Goal: Task Accomplishment & Management: Complete application form

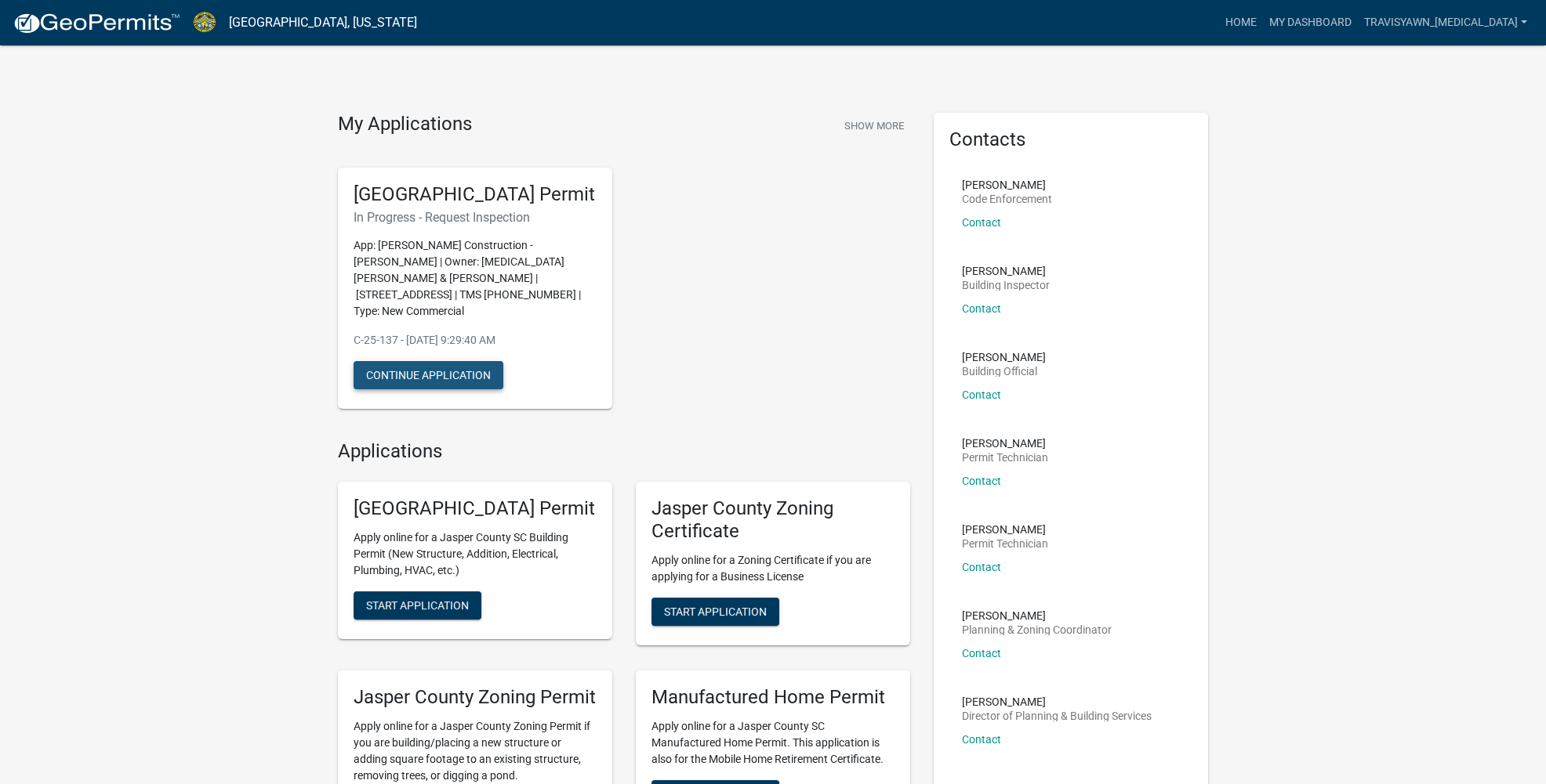
click at [466, 364] on button "Continue Application" at bounding box center [428, 375] width 149 height 28
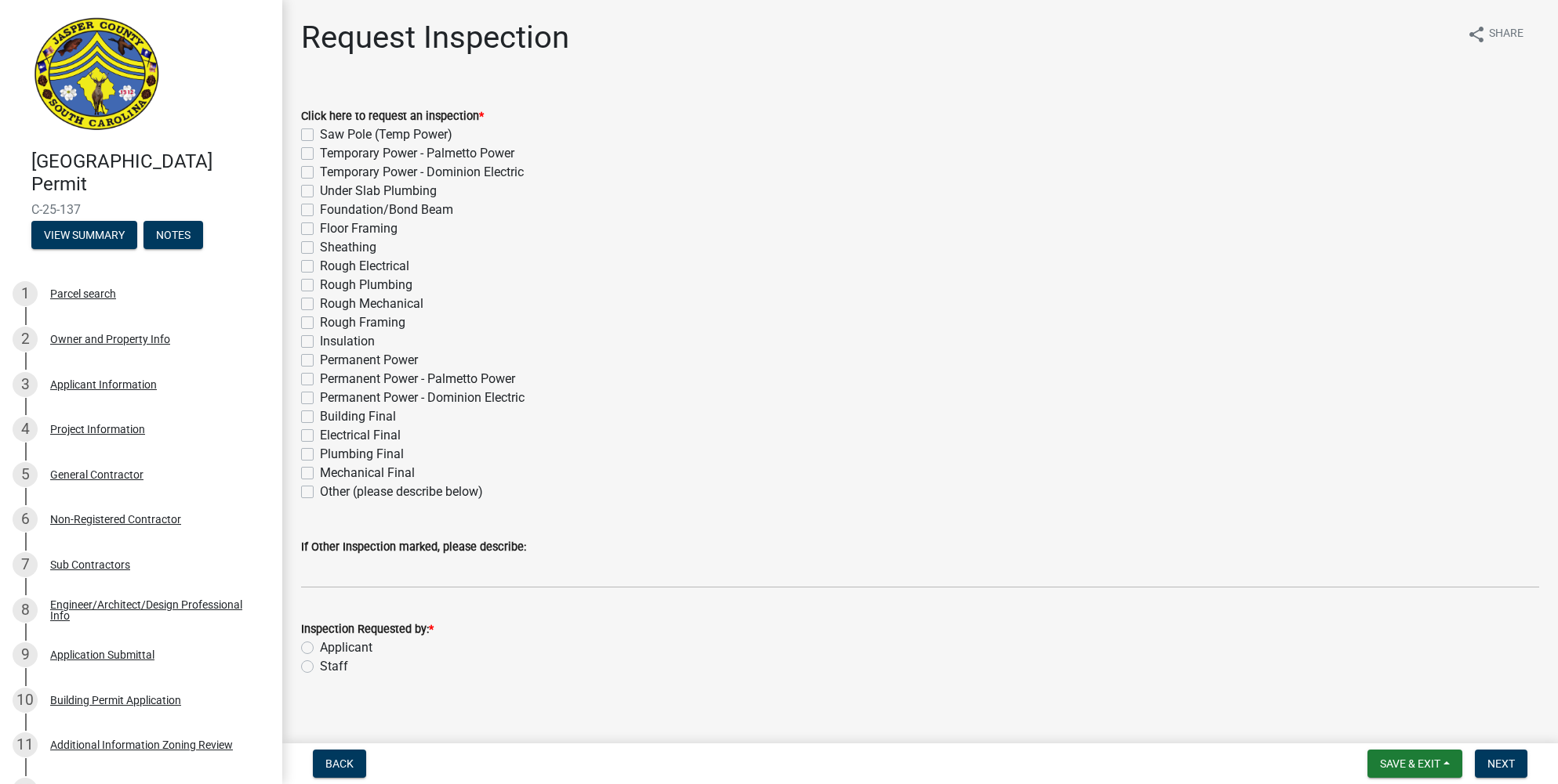
click at [320, 304] on label "Rough Mechanical" at bounding box center [371, 304] width 103 height 19
click at [320, 304] on input "Rough Mechanical" at bounding box center [325, 299] width 10 height 10
checkbox input "true"
checkbox input "false"
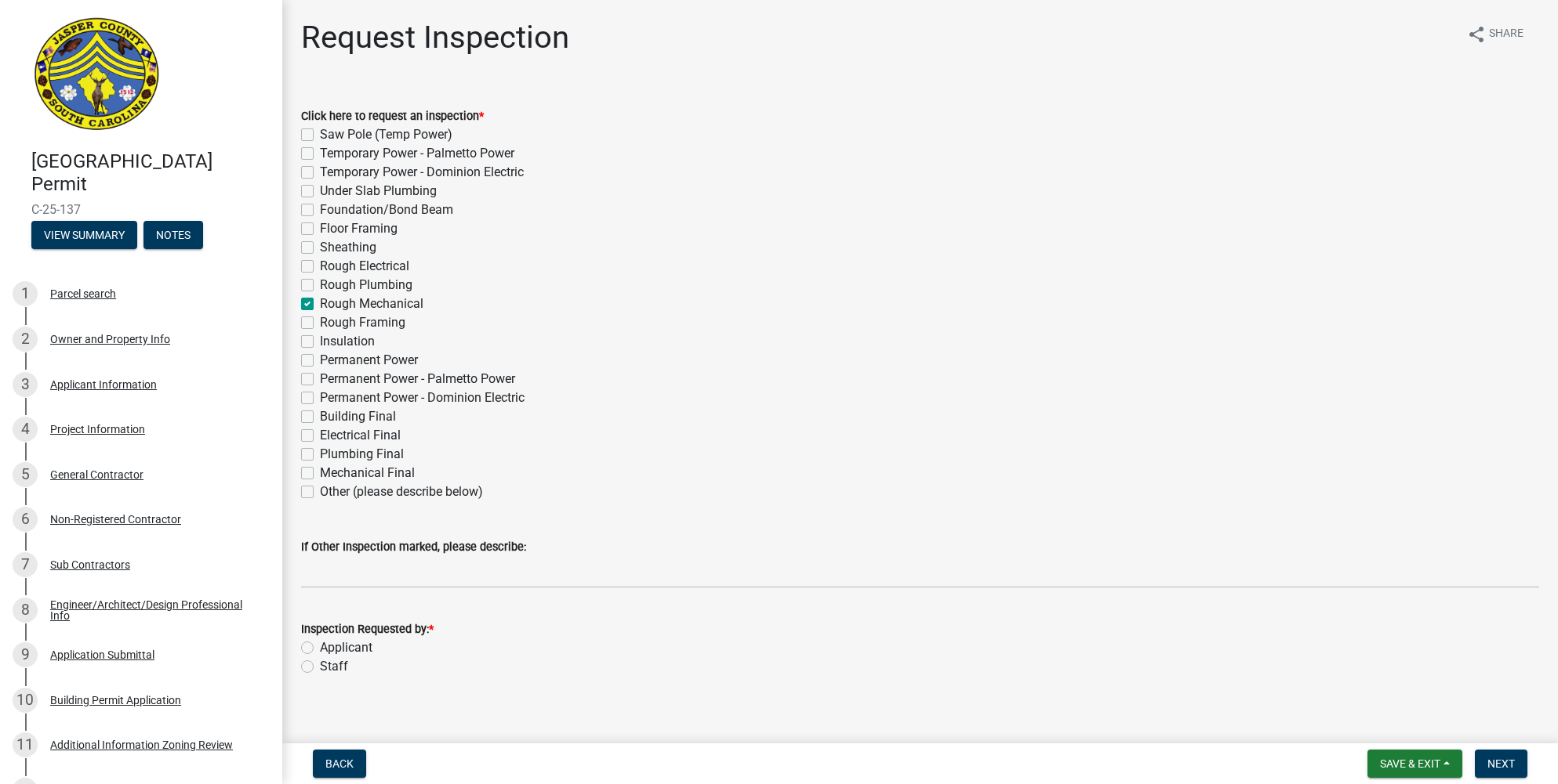
checkbox input "false"
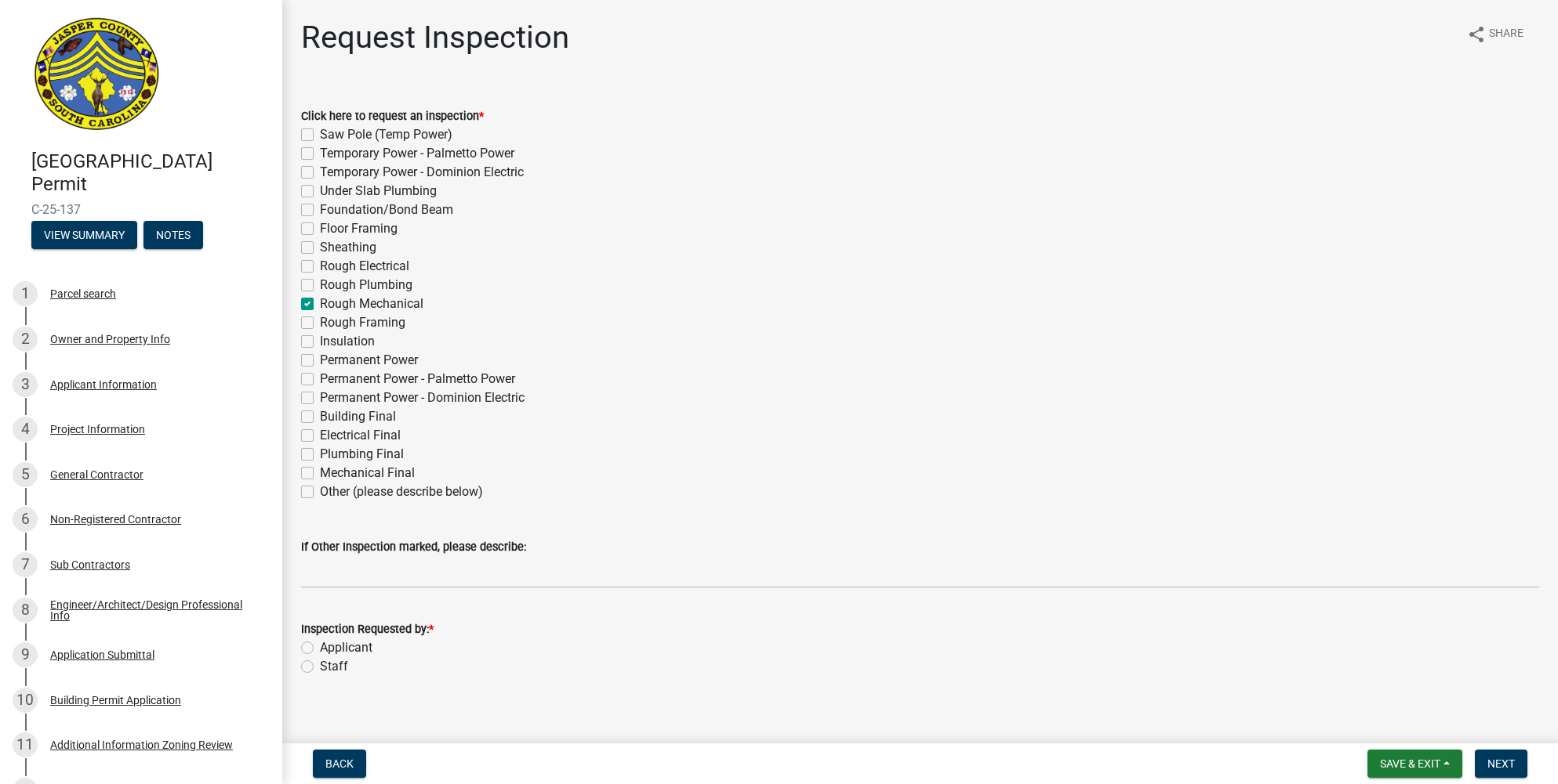
checkbox input "false"
checkbox input "true"
checkbox input "false"
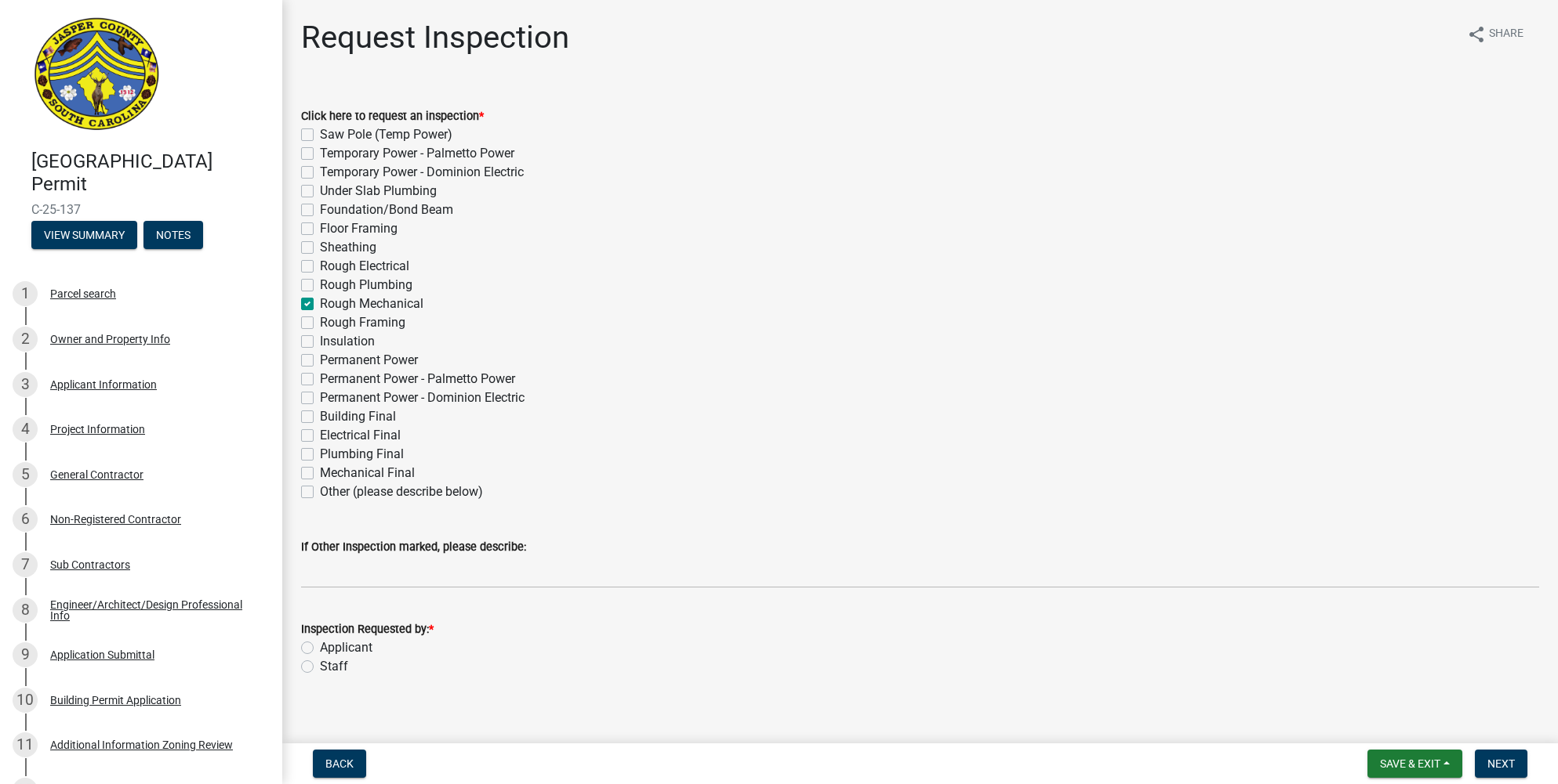
checkbox input "false"
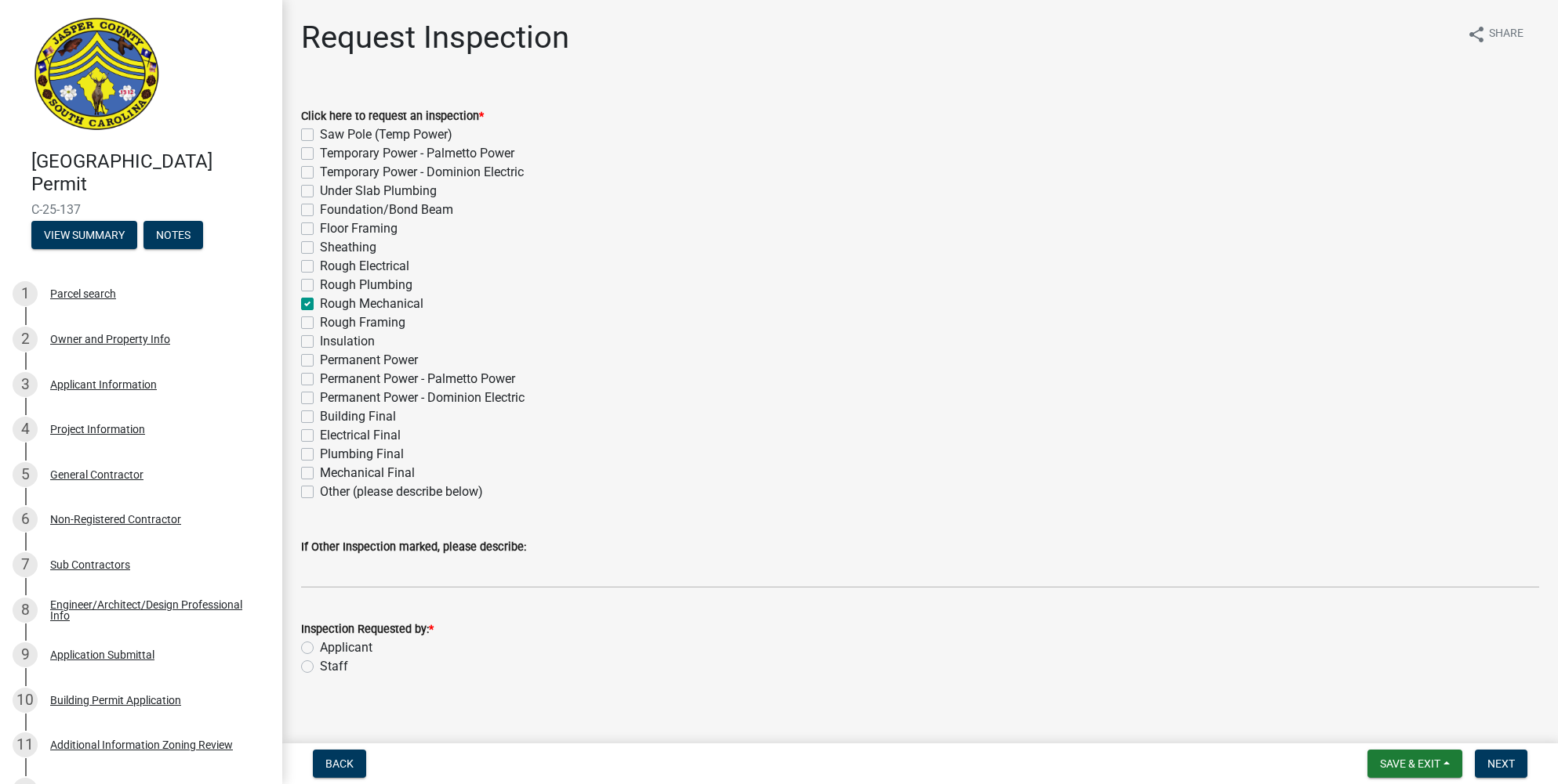
checkbox input "false"
click at [320, 646] on label "Applicant" at bounding box center [345, 648] width 53 height 19
click at [320, 646] on input "Applicant" at bounding box center [325, 644] width 10 height 10
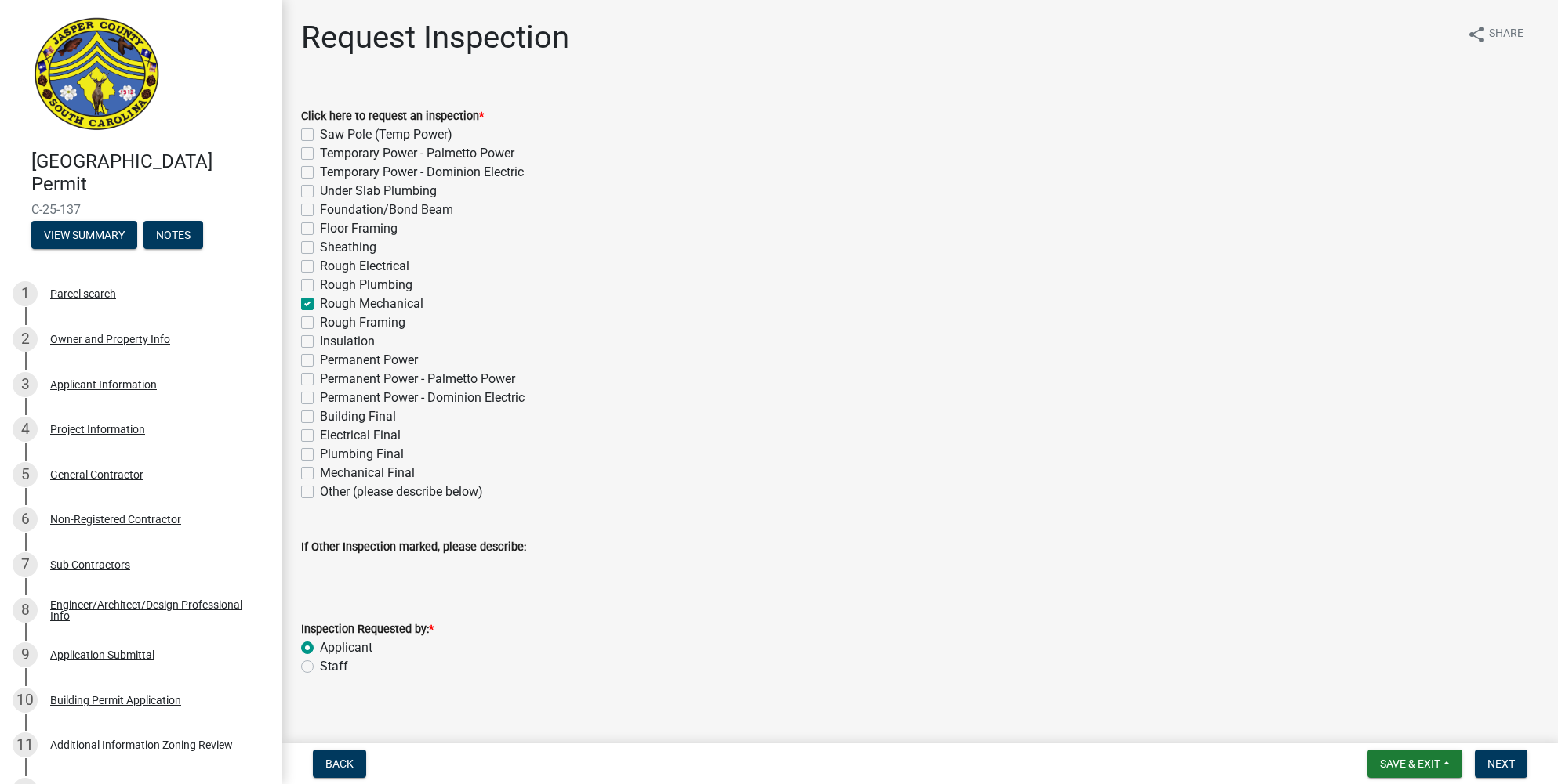
radio input "true"
click at [1489, 758] on span "Next" at bounding box center [1500, 764] width 28 height 13
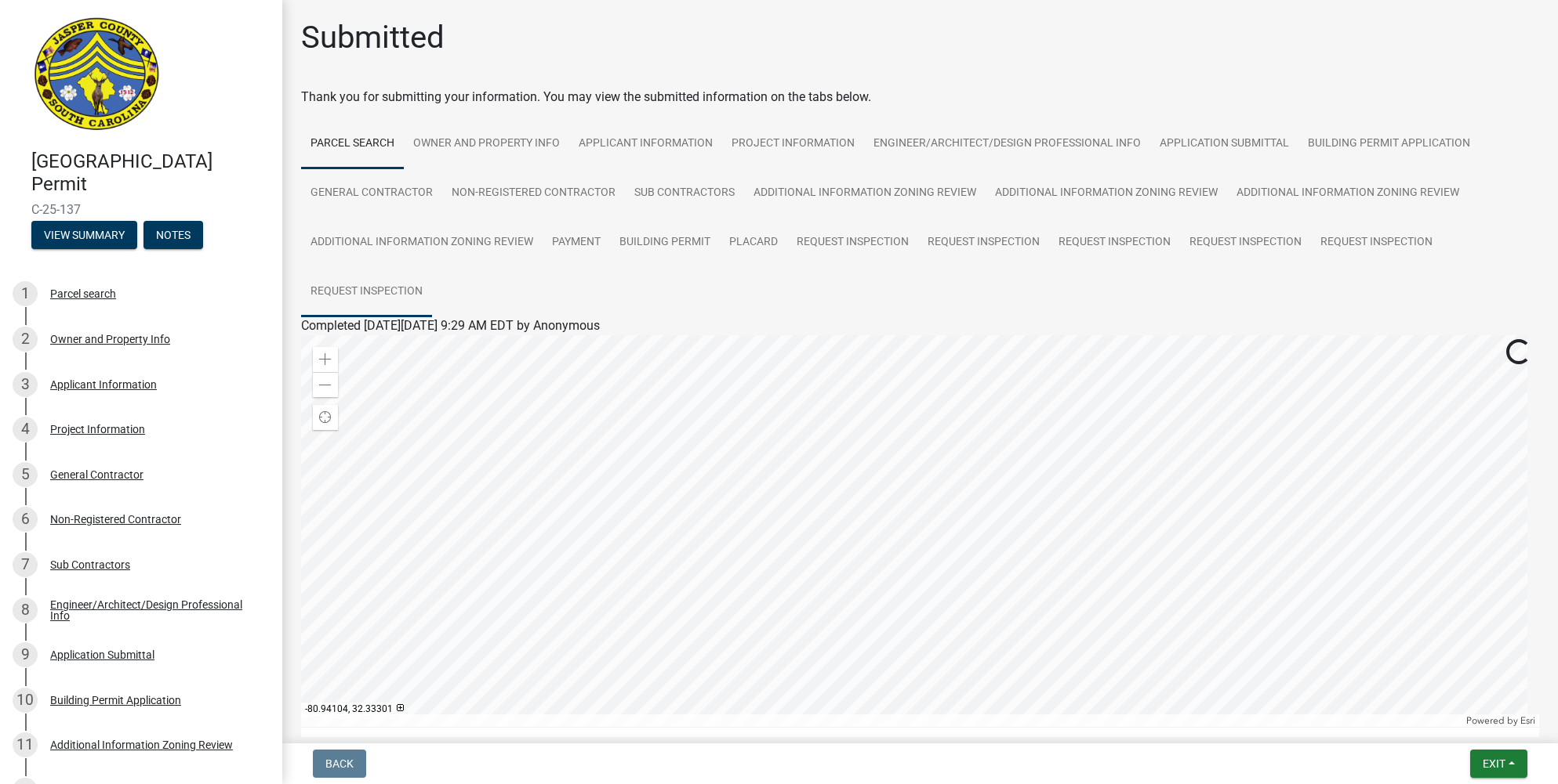
click at [368, 289] on link "Request Inspection" at bounding box center [366, 292] width 131 height 50
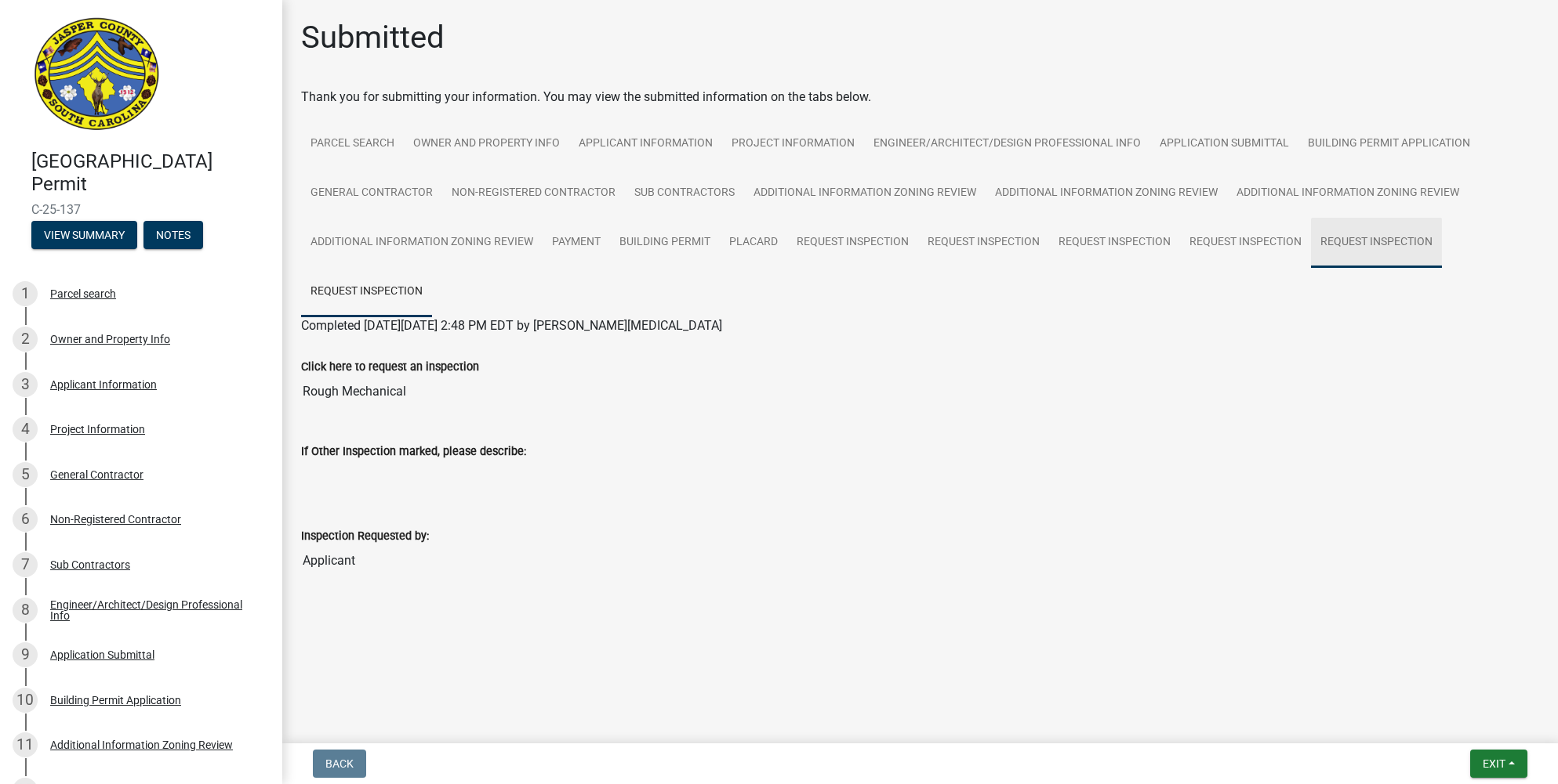
click at [1399, 239] on link "Request Inspection" at bounding box center [1376, 243] width 131 height 50
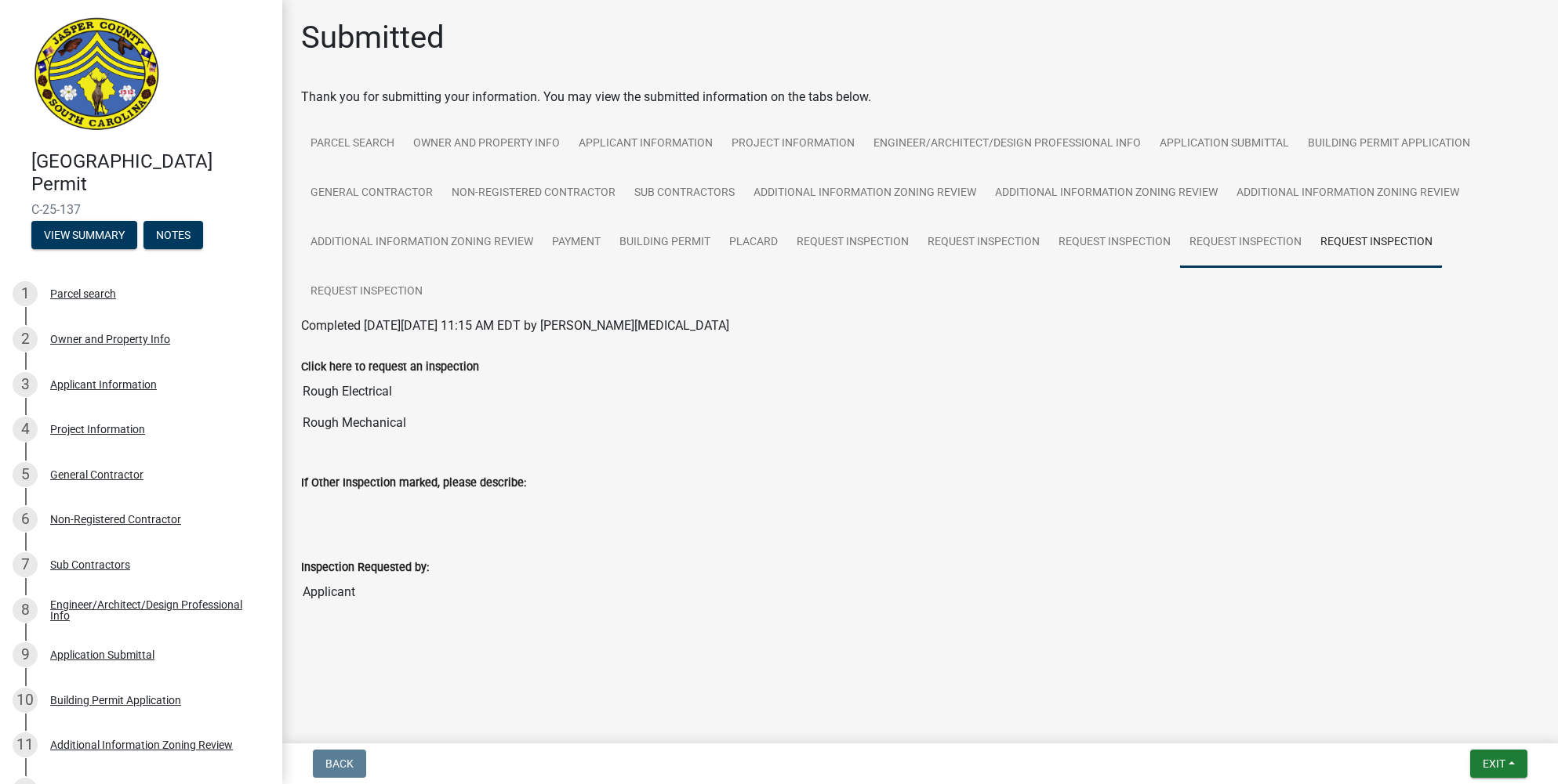
click at [1263, 236] on link "Request Inspection" at bounding box center [1245, 243] width 131 height 50
click at [1126, 239] on link "Request Inspection" at bounding box center [1114, 243] width 131 height 50
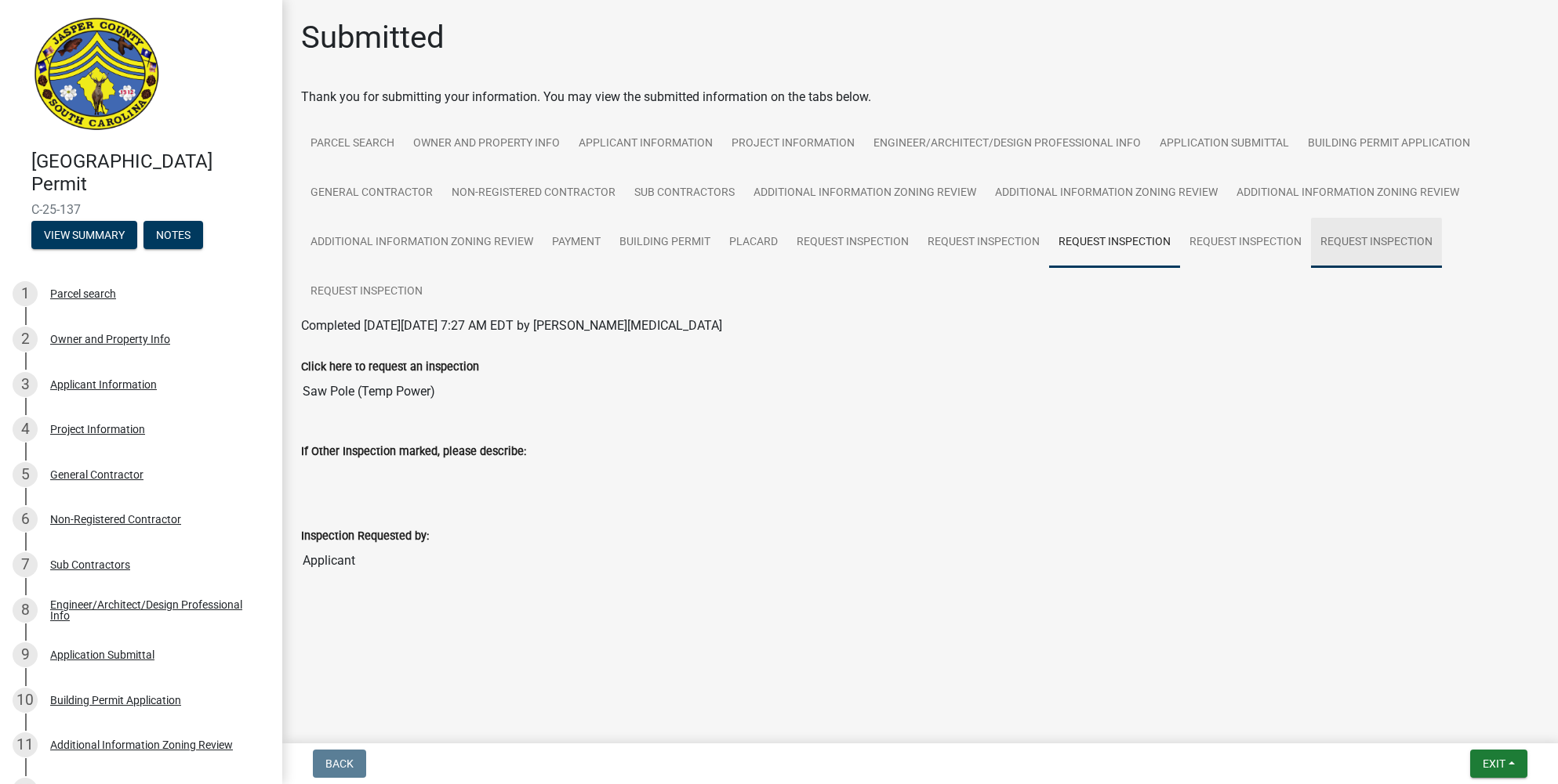
click at [1333, 239] on link "Request Inspection" at bounding box center [1376, 243] width 131 height 50
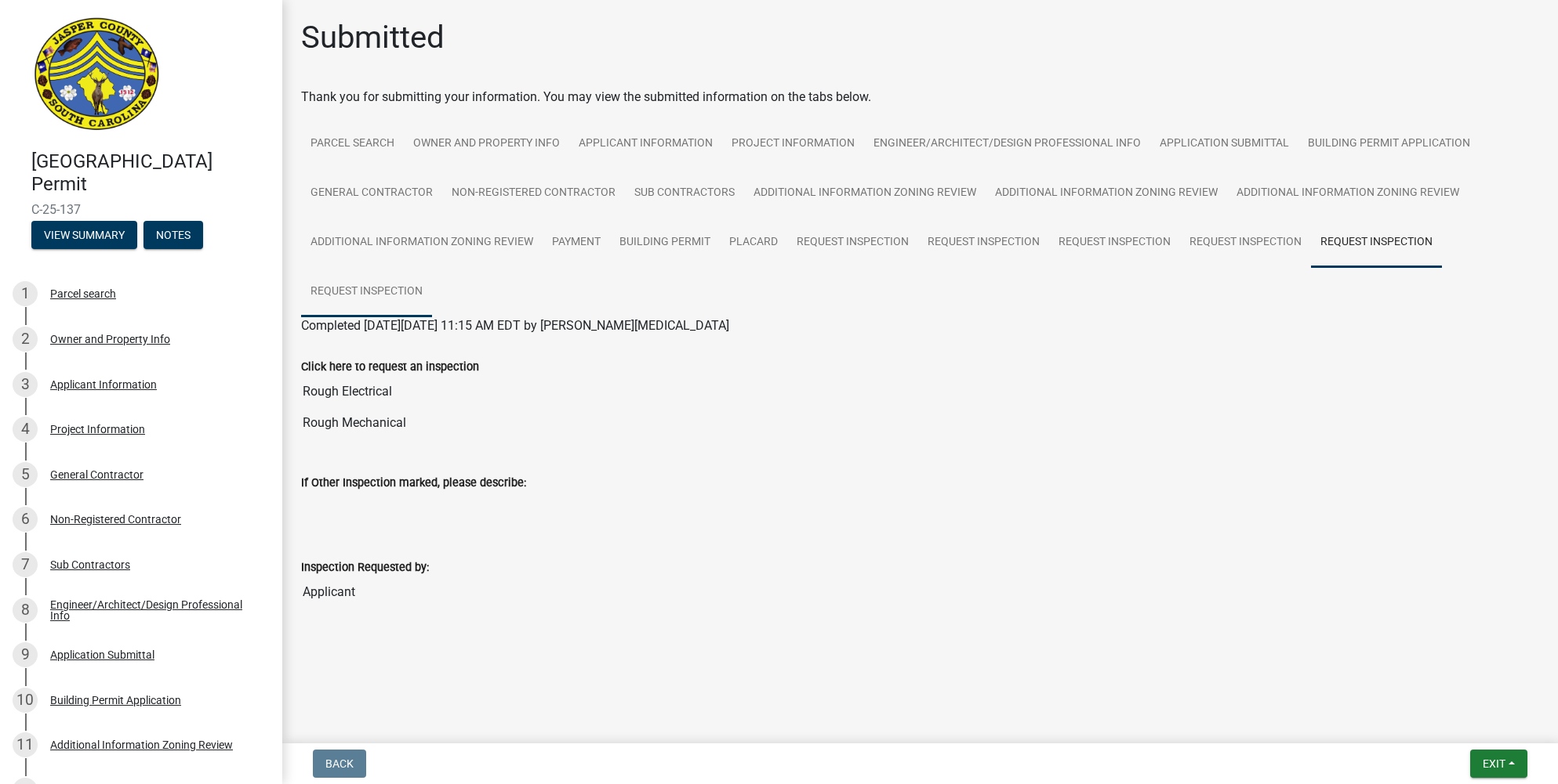
click at [388, 289] on link "Request Inspection" at bounding box center [366, 292] width 131 height 50
